Goal: Task Accomplishment & Management: Use online tool/utility

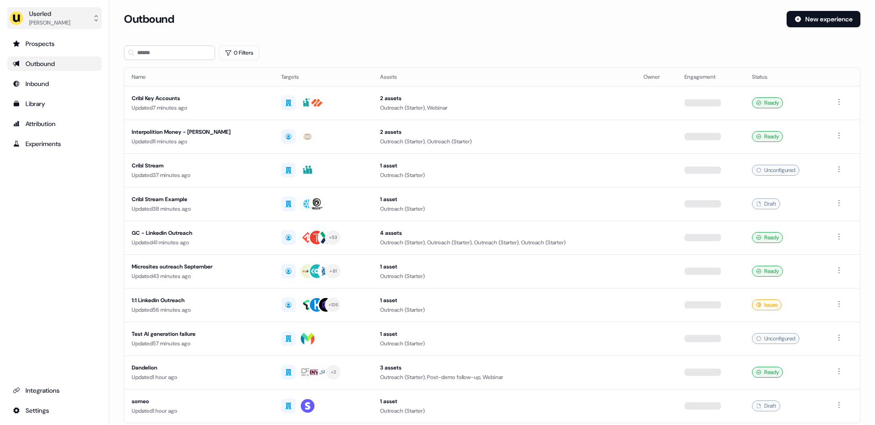
click at [56, 8] on button "Userled [PERSON_NAME]" at bounding box center [54, 18] width 94 height 22
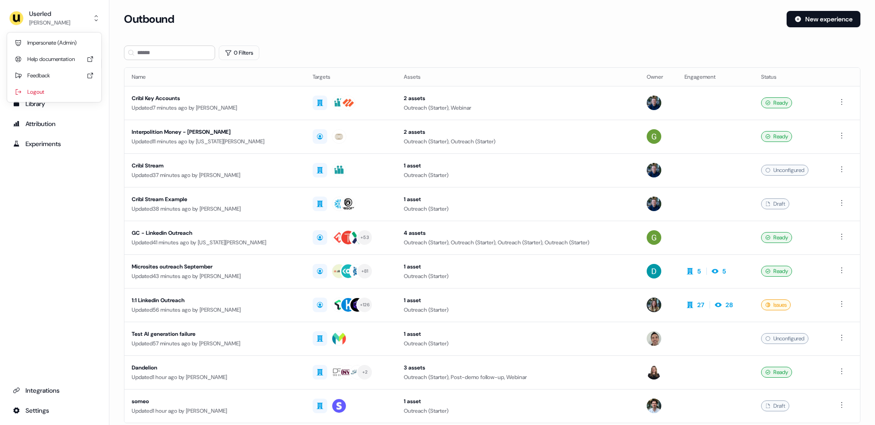
click at [52, 34] on div "Impersonate (Admin) Help documentation Feedback Logout" at bounding box center [54, 67] width 87 height 69
click at [65, 43] on div "Impersonate (Admin)" at bounding box center [54, 43] width 87 height 16
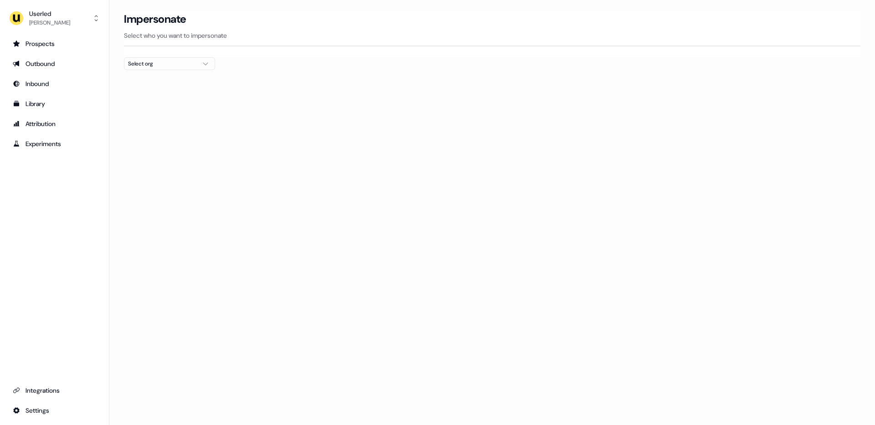
click at [156, 67] on div "Select org" at bounding box center [162, 63] width 68 height 9
type input "****"
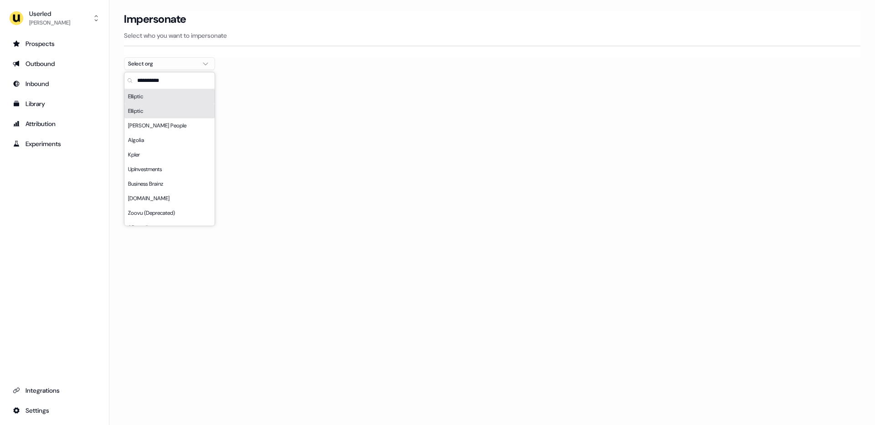
scroll to position [907, 0]
